Goal: Task Accomplishment & Management: Complete application form

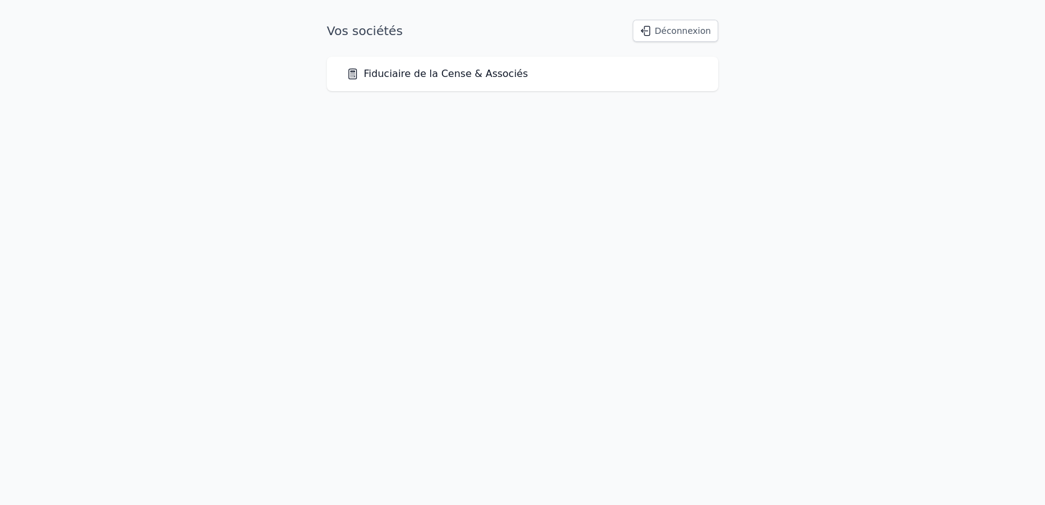
click at [444, 73] on link "Fiduciaire de la Cense & Associés" at bounding box center [437, 73] width 182 height 15
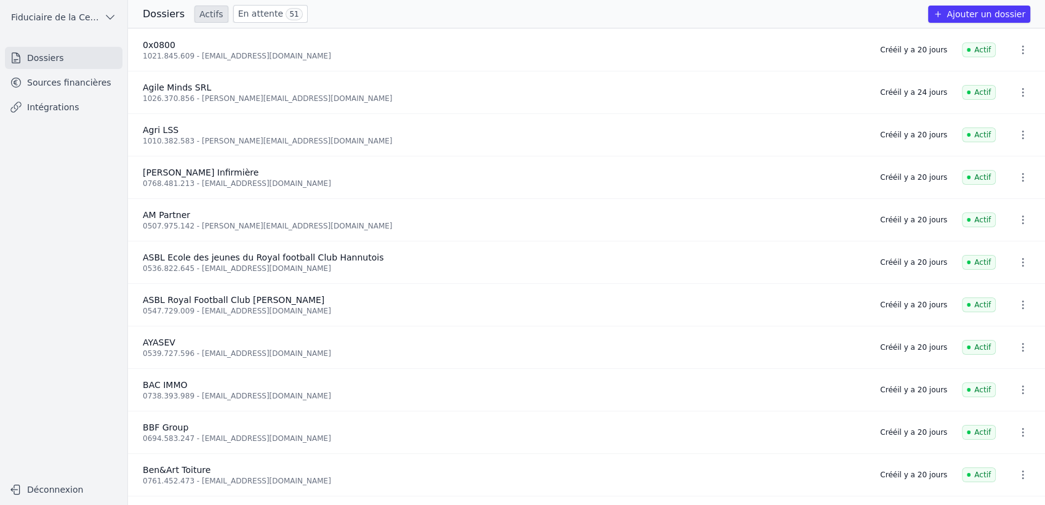
click at [271, 9] on link "En attente 51" at bounding box center [270, 14] width 74 height 18
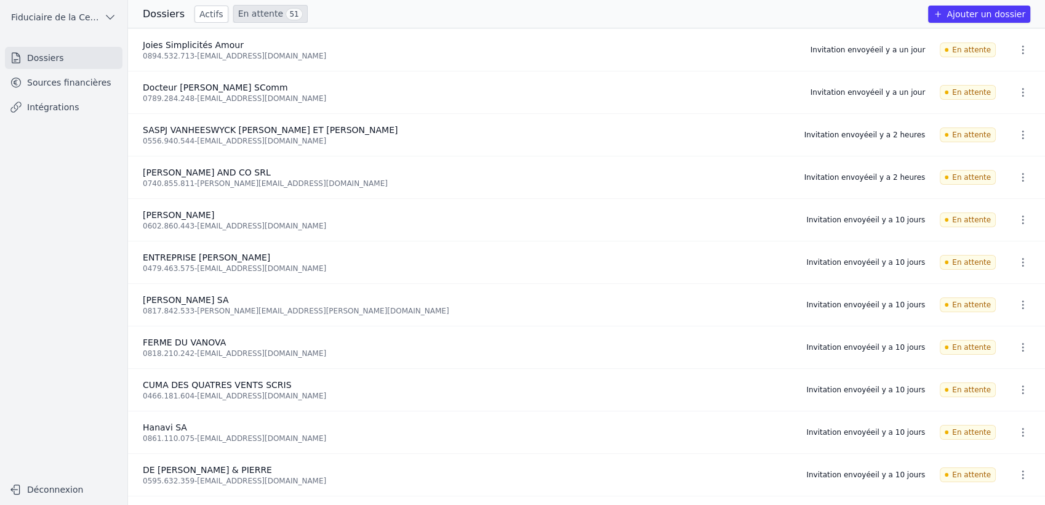
click at [955, 14] on button "Ajouter un dossier" at bounding box center [979, 14] width 102 height 17
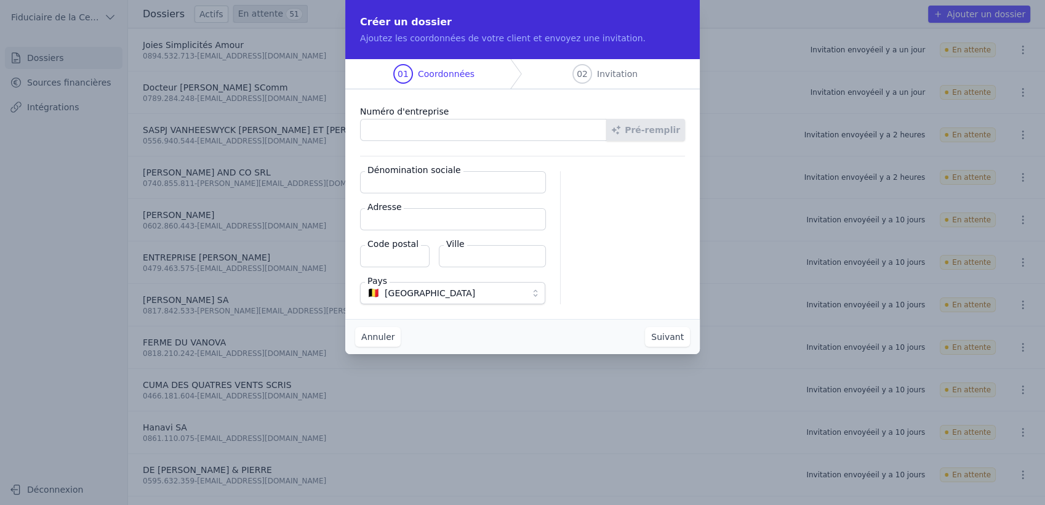
click at [476, 128] on input "Numéro d'entreprise" at bounding box center [483, 130] width 247 height 22
paste input "0790.713.613"
type input "0790.713.613"
click at [653, 126] on button "Pré-remplir" at bounding box center [645, 130] width 79 height 22
type input "Sodetap Management SRL"
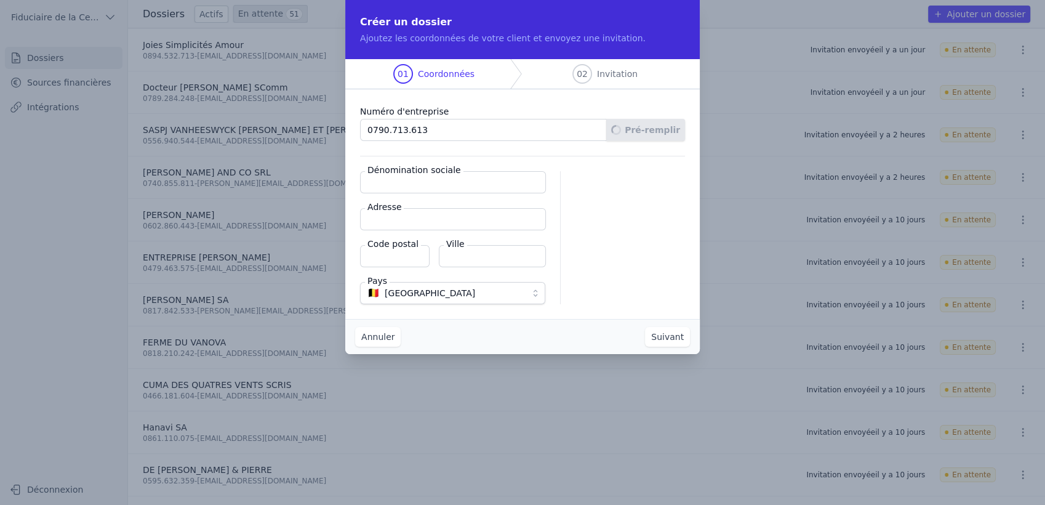
type input "Place [PERSON_NAME] 8/5"
type input "1060"
type input "[GEOGRAPHIC_DATA]"
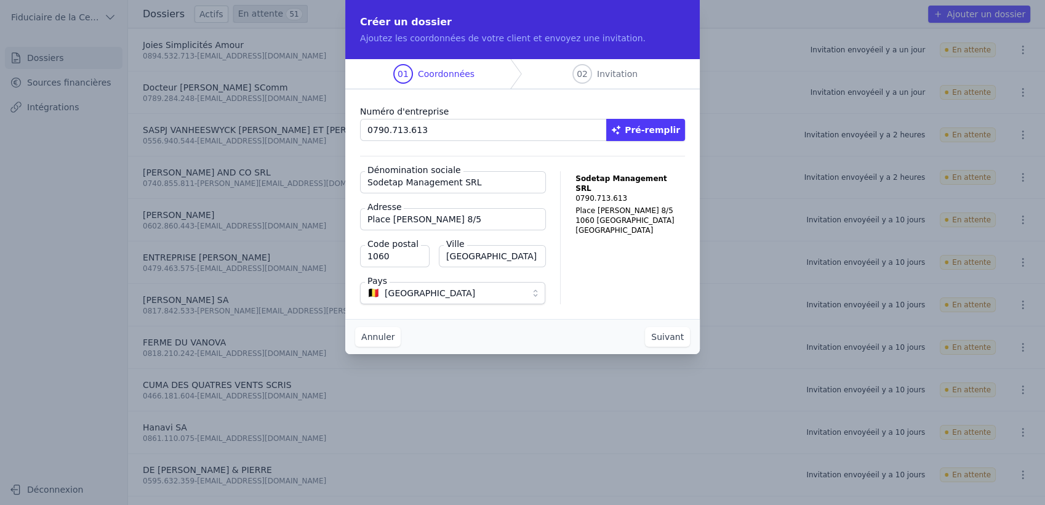
click at [667, 338] on button "Suivant" at bounding box center [667, 337] width 45 height 20
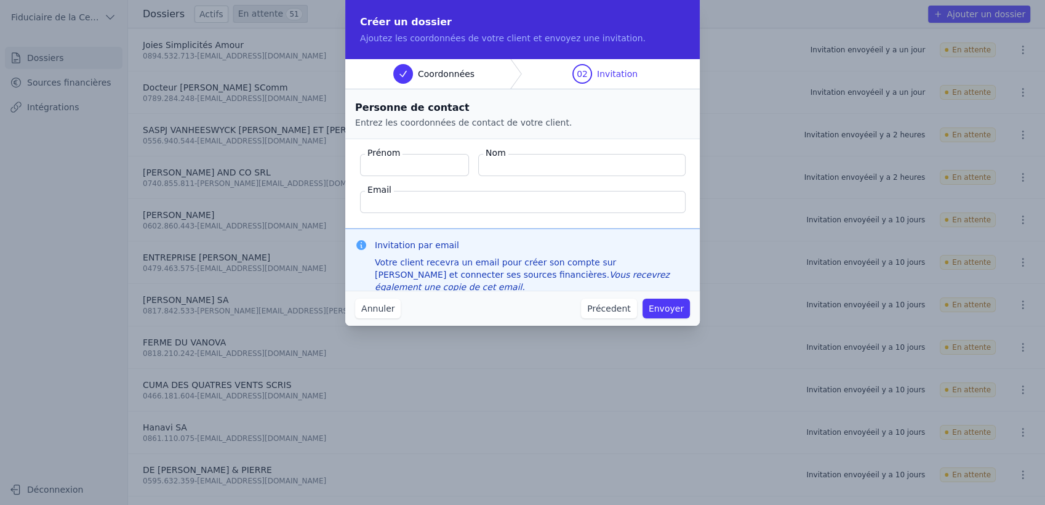
click at [407, 196] on input "Email" at bounding box center [522, 202] width 325 height 22
click at [500, 162] on input "Nom" at bounding box center [581, 165] width 207 height 22
paste input "Konde-villa Claudine"
type input "Konde-villa Claudine"
click at [429, 163] on input "Prénom" at bounding box center [414, 165] width 109 height 22
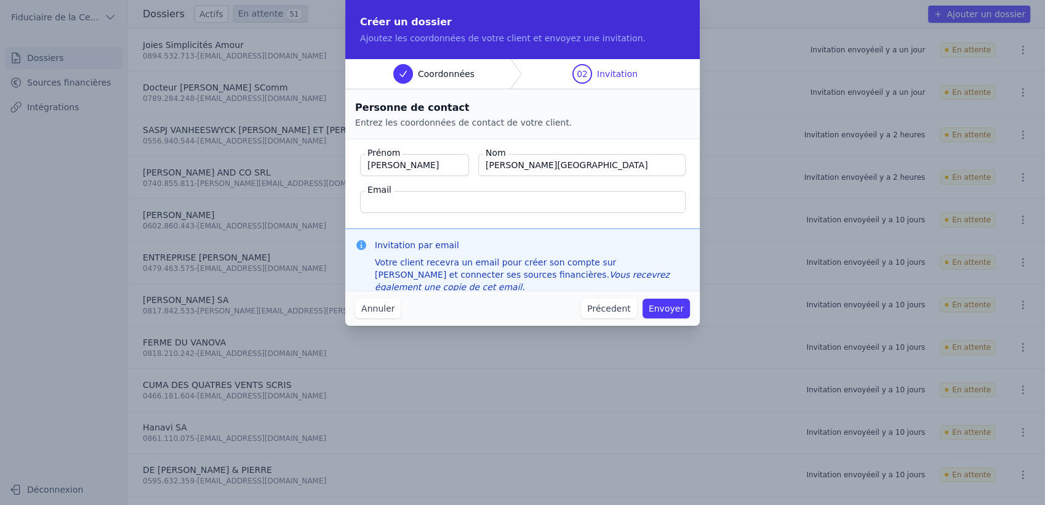
type input "Claudine"
type input "Konde-villa"
click at [475, 205] on input "Email" at bounding box center [522, 202] width 325 height 22
paste input "[EMAIL_ADDRESS][DOMAIN_NAME]"
type input "[EMAIL_ADDRESS][DOMAIN_NAME]"
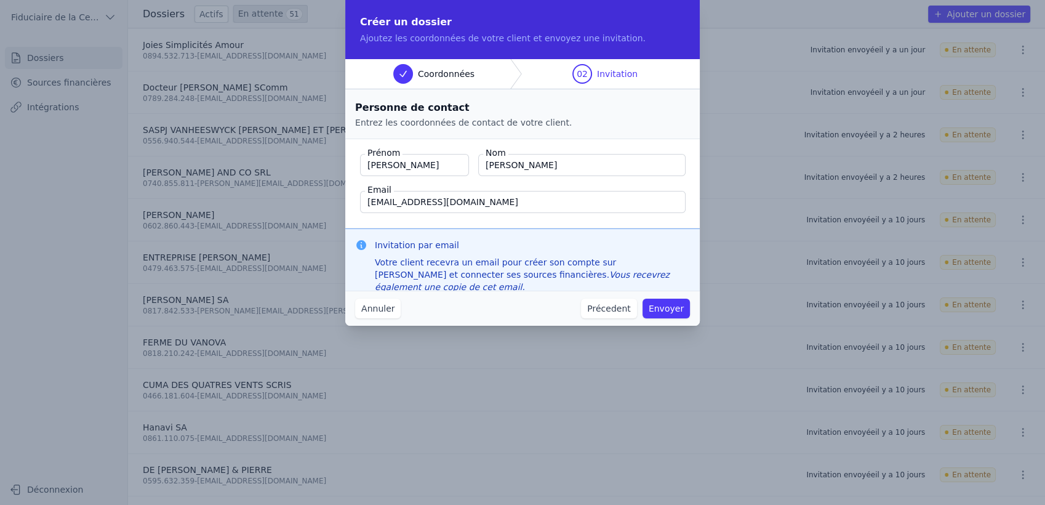
click at [666, 310] on button "Envoyer" at bounding box center [665, 308] width 47 height 20
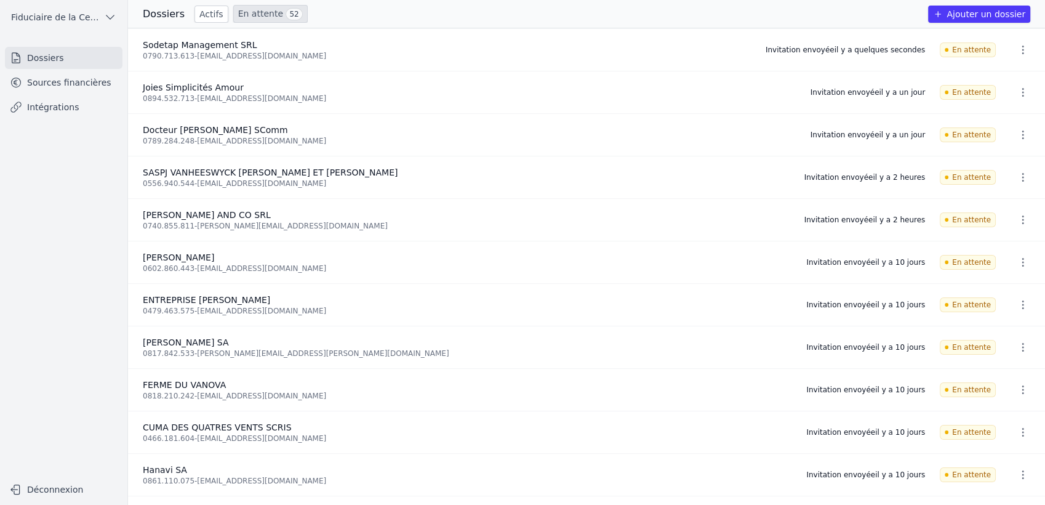
click at [59, 86] on link "Sources financières" at bounding box center [64, 82] width 118 height 22
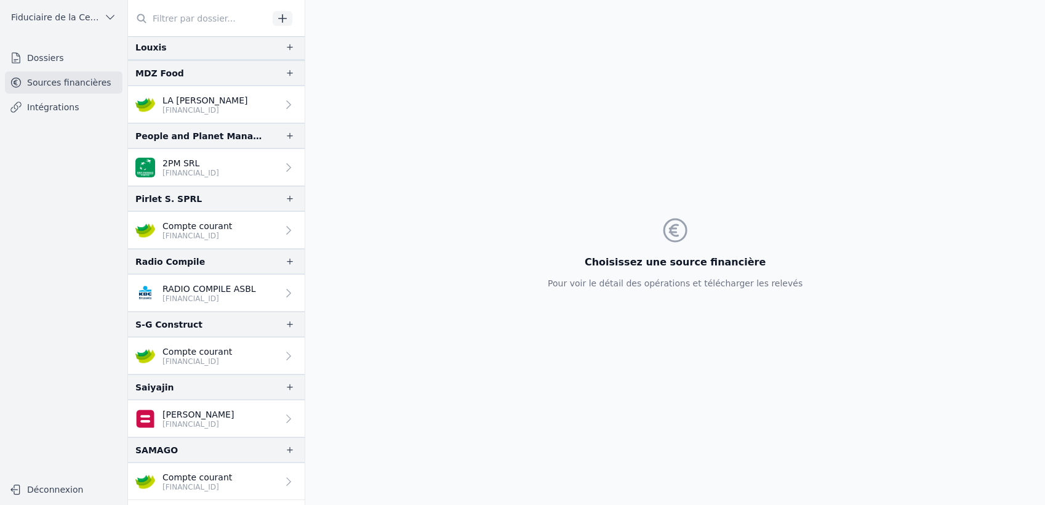
scroll to position [2461, 0]
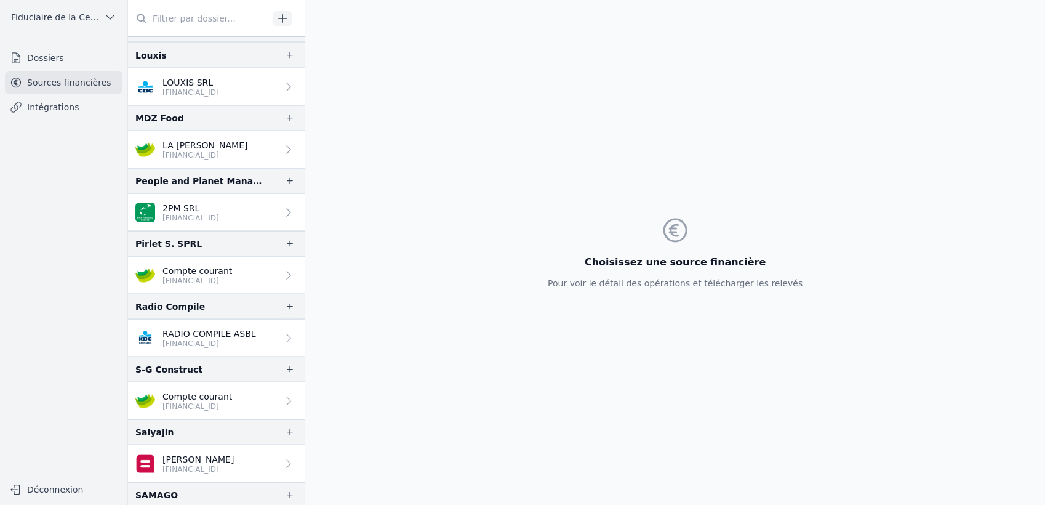
click at [221, 152] on p "BE86 7512 1270 2650" at bounding box center [204, 155] width 85 height 10
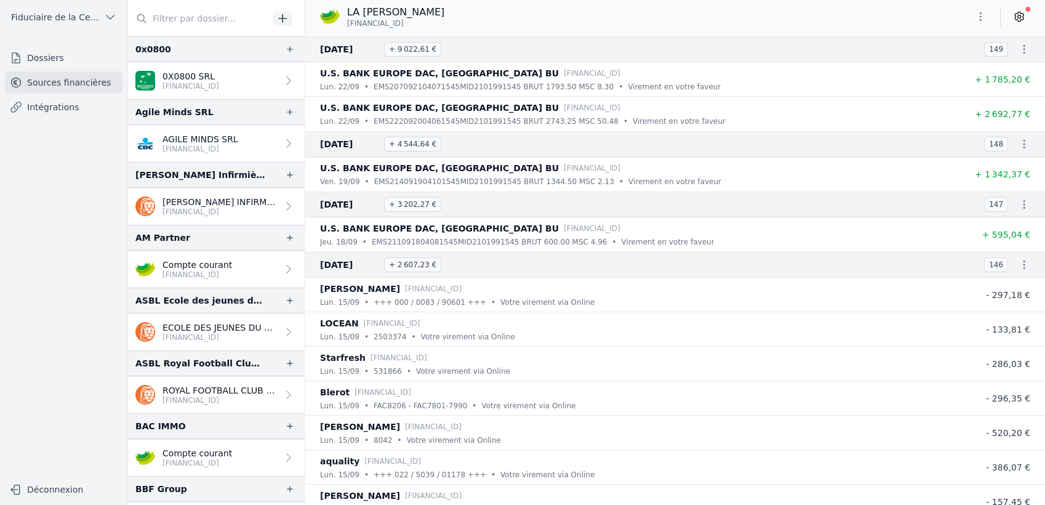
click at [69, 53] on link "Dossiers" at bounding box center [64, 58] width 118 height 22
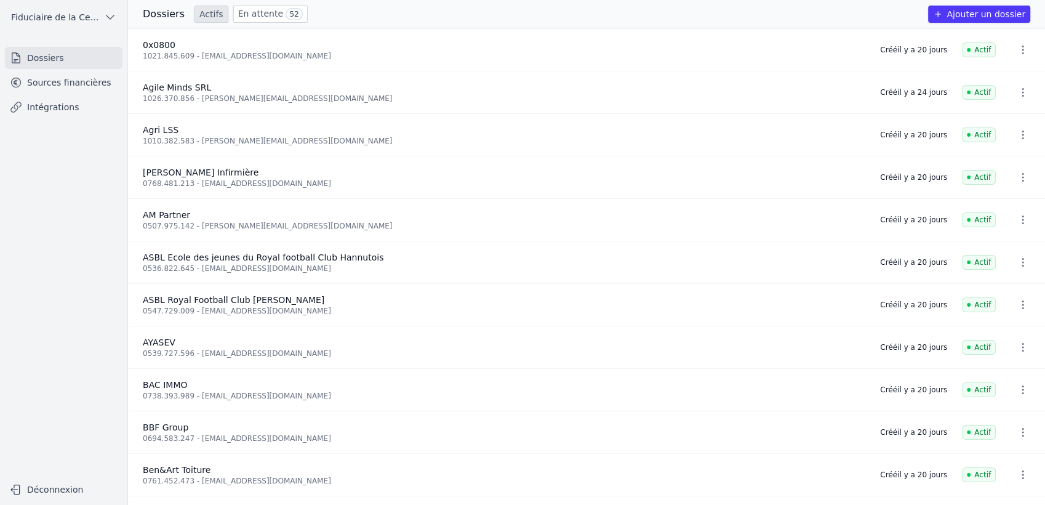
click at [40, 80] on link "Sources financières" at bounding box center [64, 82] width 118 height 22
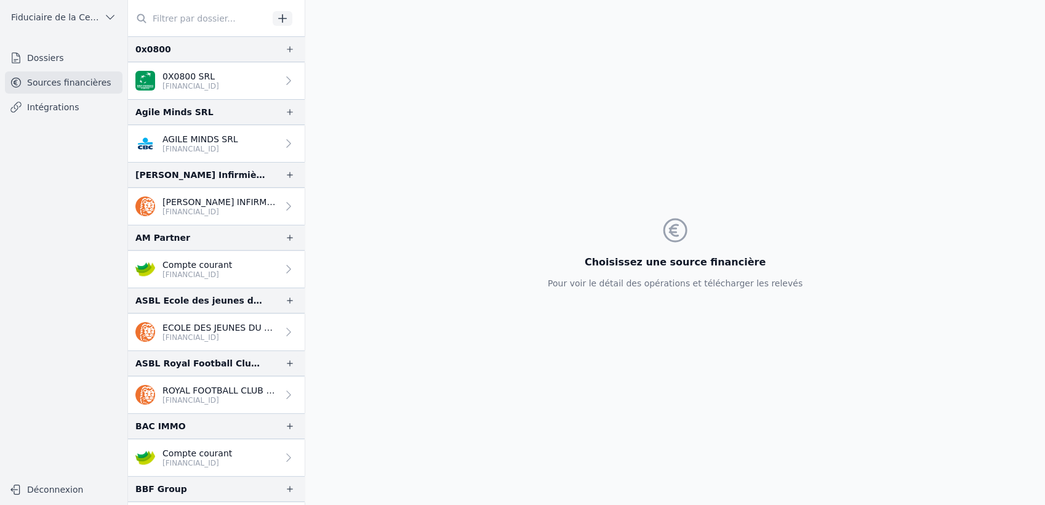
click at [63, 58] on link "Dossiers" at bounding box center [64, 58] width 118 height 22
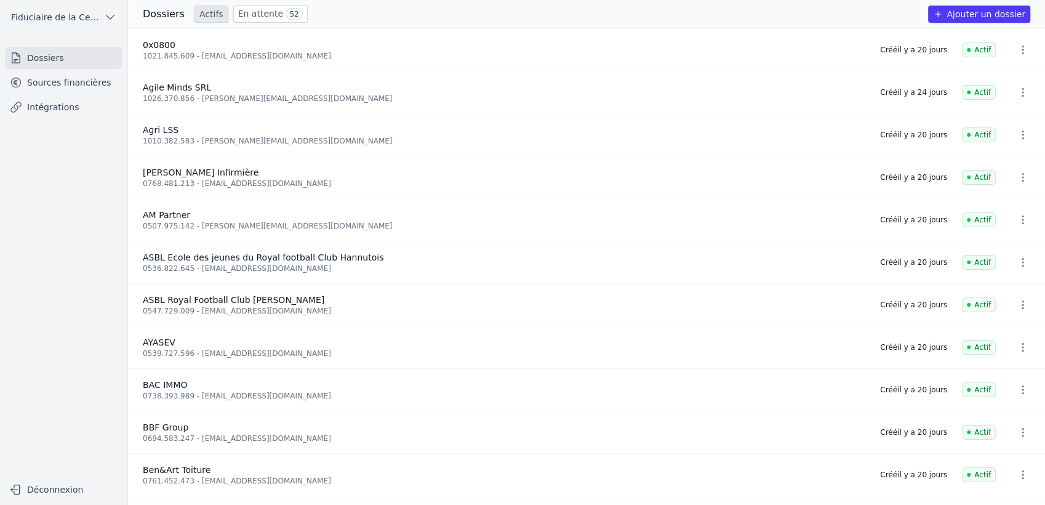
click at [249, 12] on link "En attente 52" at bounding box center [270, 14] width 74 height 18
